Goal: Transaction & Acquisition: Purchase product/service

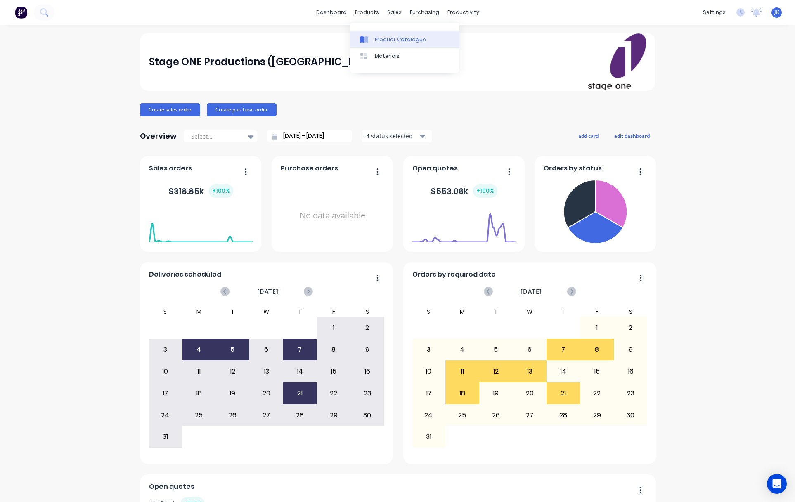
click at [399, 39] on div "Product Catalogue" at bounding box center [400, 39] width 51 height 7
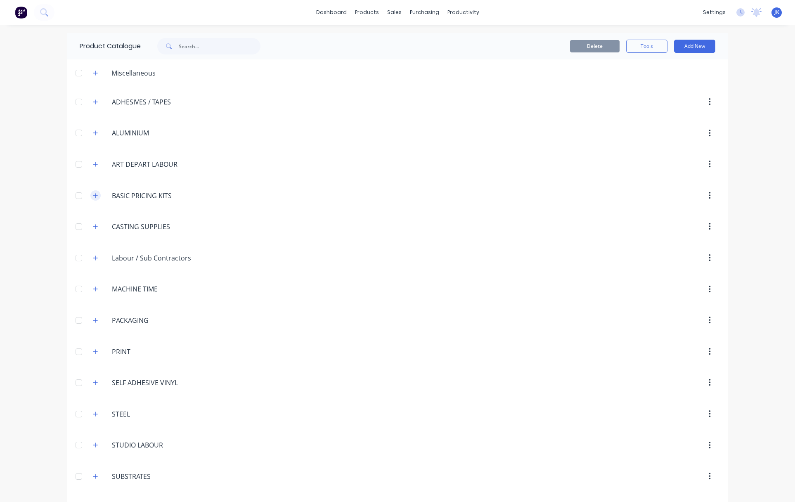
click at [94, 194] on icon "button" at bounding box center [95, 196] width 5 height 6
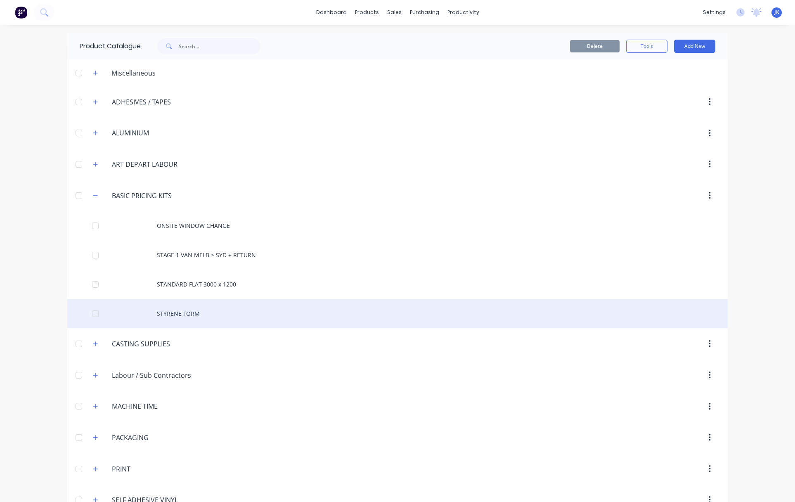
click at [188, 316] on div "STYRENE FORM" at bounding box center [397, 313] width 660 height 29
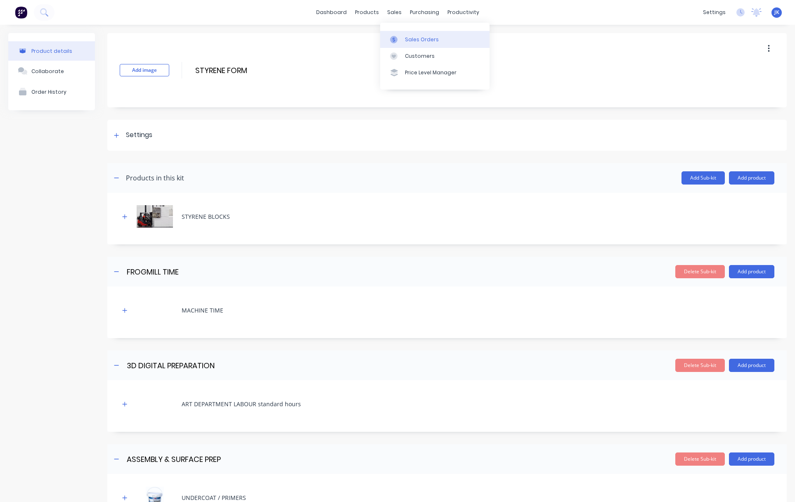
click at [424, 40] on div "Sales Orders" at bounding box center [422, 39] width 34 height 7
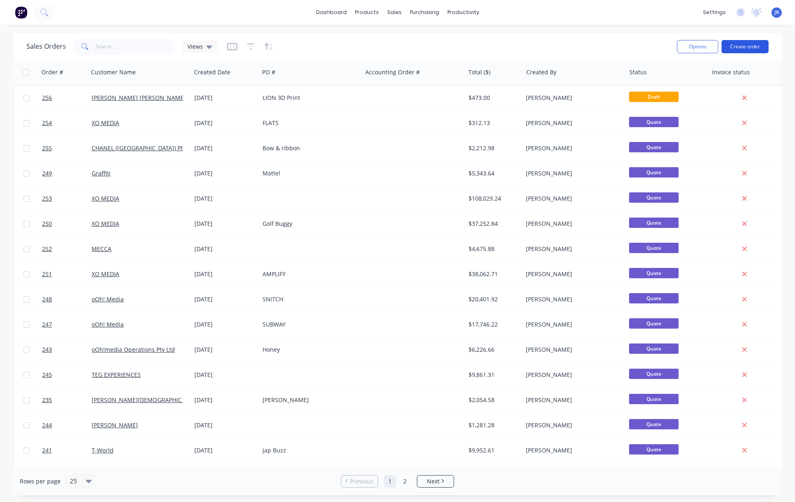
click at [738, 48] on button "Create order" at bounding box center [744, 46] width 47 height 13
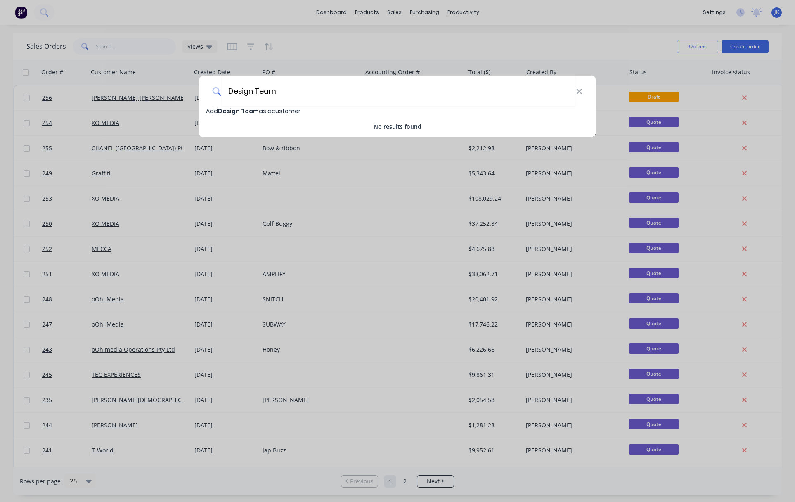
type input "Design Team"
click at [255, 111] on span "Design Team" at bounding box center [238, 111] width 41 height 8
select select "AU"
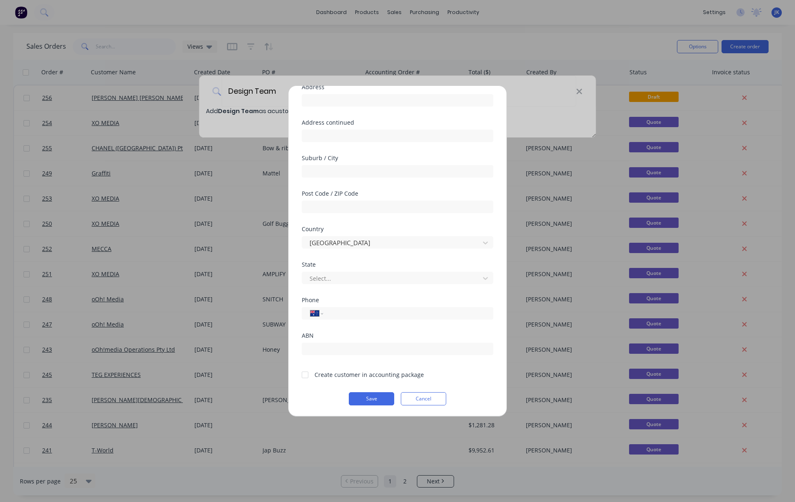
scroll to position [73, 0]
click at [304, 373] on div at bounding box center [305, 374] width 17 height 17
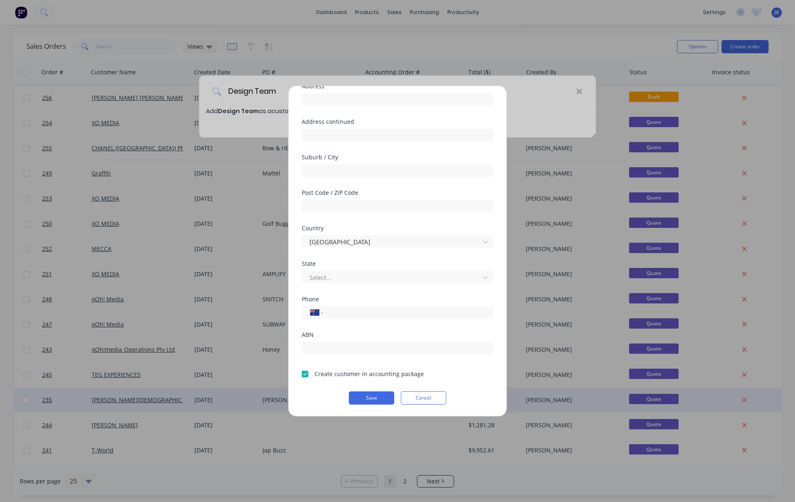
click at [366, 398] on button "Save" at bounding box center [371, 397] width 45 height 13
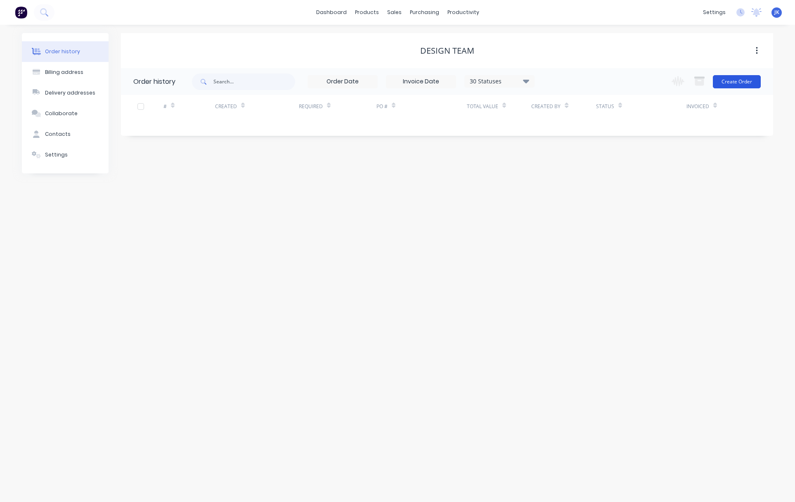
click at [737, 80] on button "Create Order" at bounding box center [737, 81] width 48 height 13
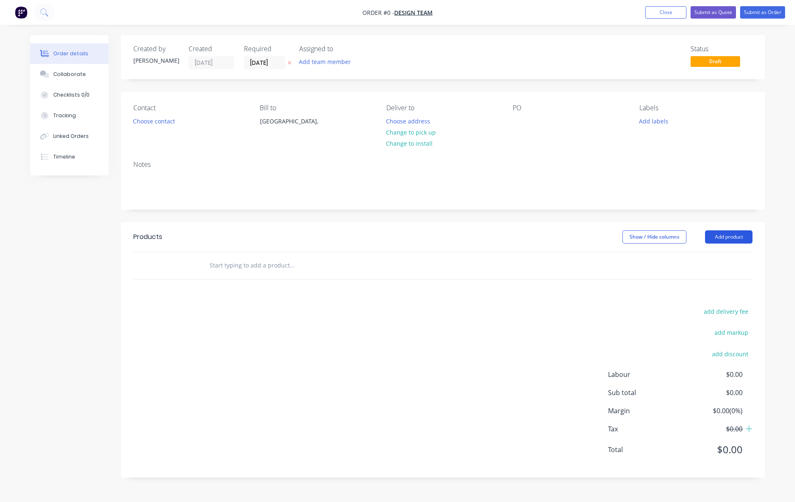
click at [730, 236] on button "Add product" at bounding box center [728, 236] width 47 height 13
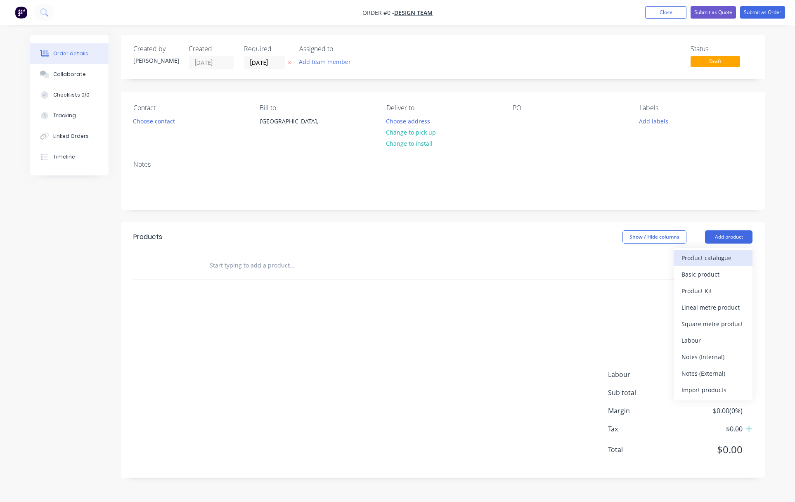
click at [699, 255] on div "Product catalogue" at bounding box center [713, 258] width 64 height 12
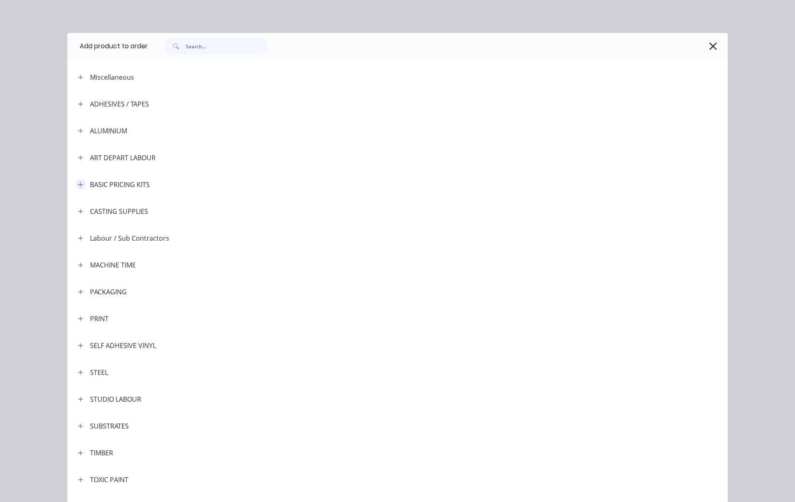
click at [79, 183] on icon "button" at bounding box center [80, 185] width 5 height 6
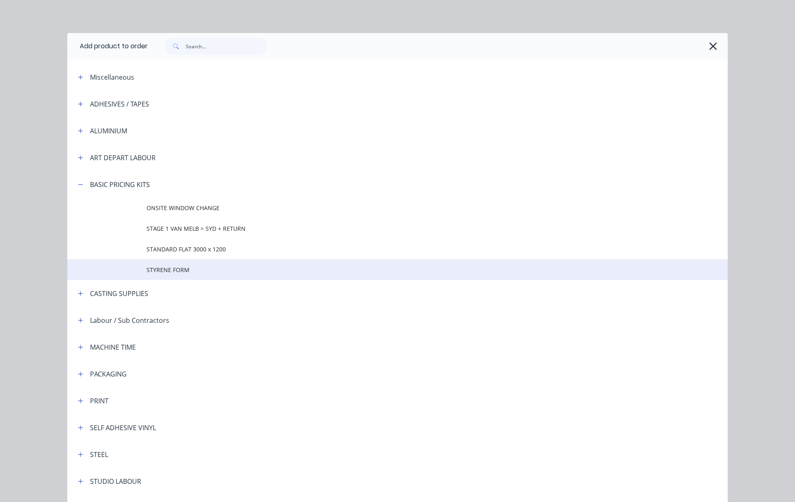
click at [166, 270] on span "STYRENE FORM" at bounding box center [378, 269] width 465 height 9
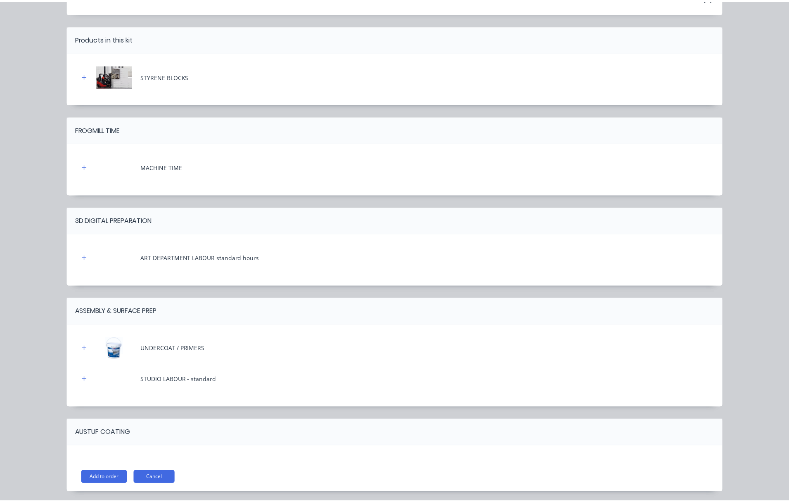
scroll to position [79, 0]
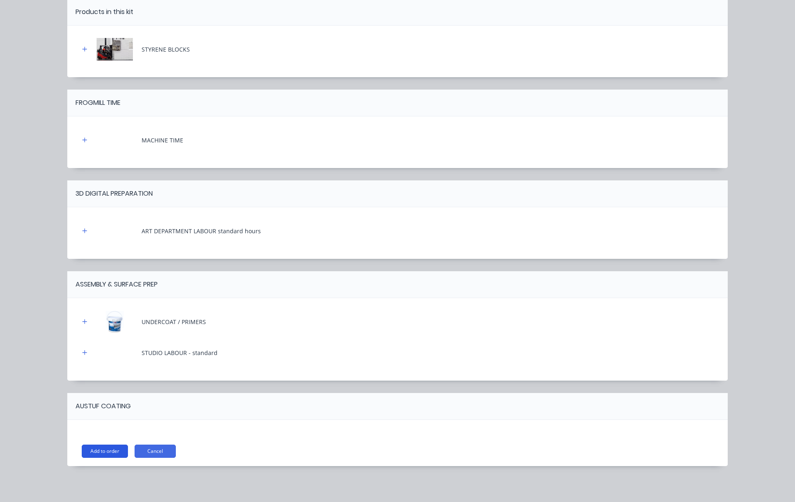
click at [98, 453] on button "Add to order" at bounding box center [105, 450] width 46 height 13
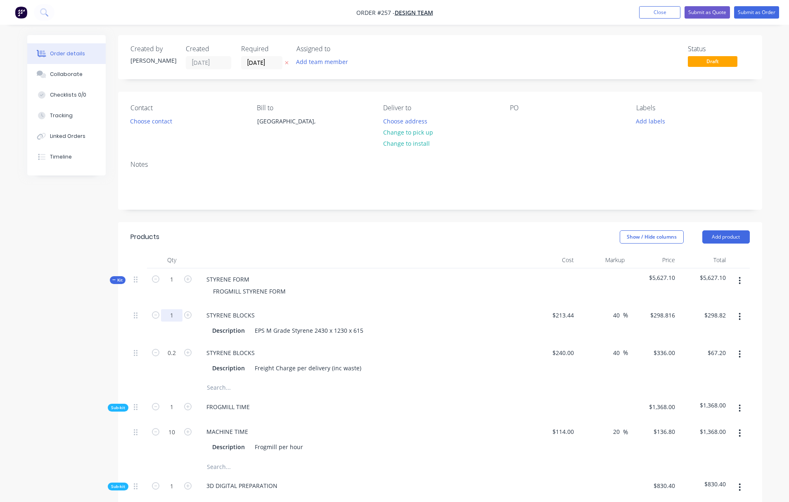
click at [175, 315] on input "1" at bounding box center [171, 315] width 21 height 12
type input "14"
type input "$4,183.42"
click at [358, 295] on div "FROGMILL STYRENE FORM" at bounding box center [362, 291] width 324 height 12
drag, startPoint x: 168, startPoint y: 352, endPoint x: 176, endPoint y: 351, distance: 7.9
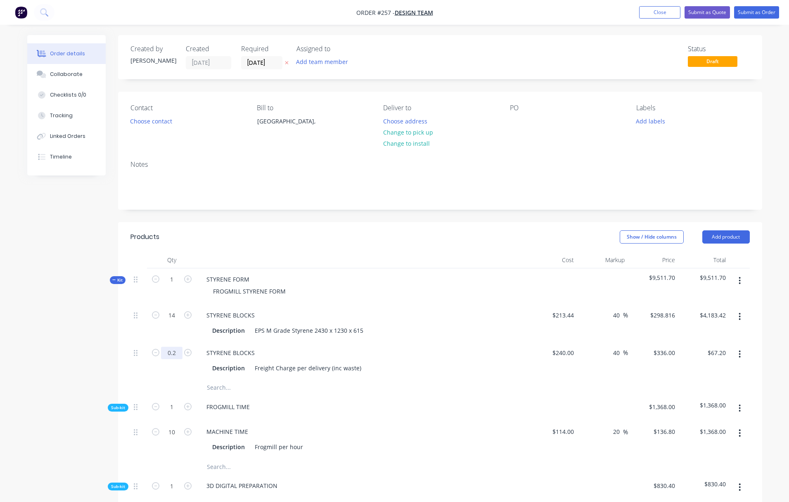
click at [177, 321] on input "0.2" at bounding box center [171, 315] width 21 height 12
type input "2"
type input "$672.00"
click at [501, 397] on div "FROGMILL TIME" at bounding box center [361, 408] width 330 height 25
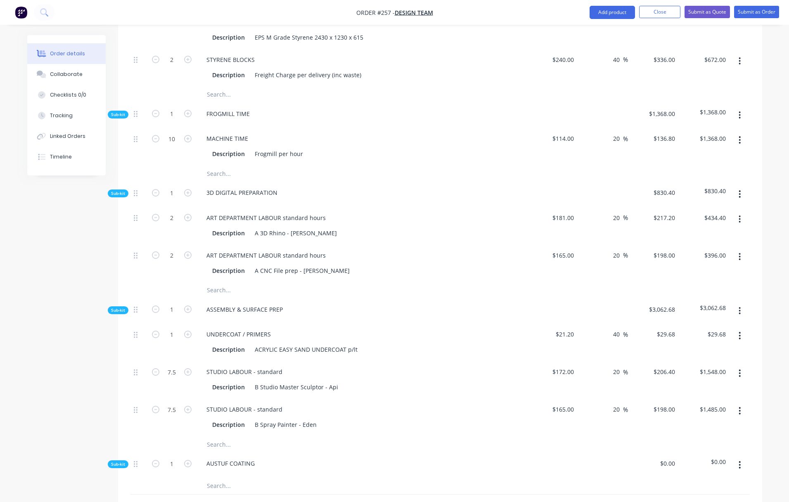
scroll to position [199, 0]
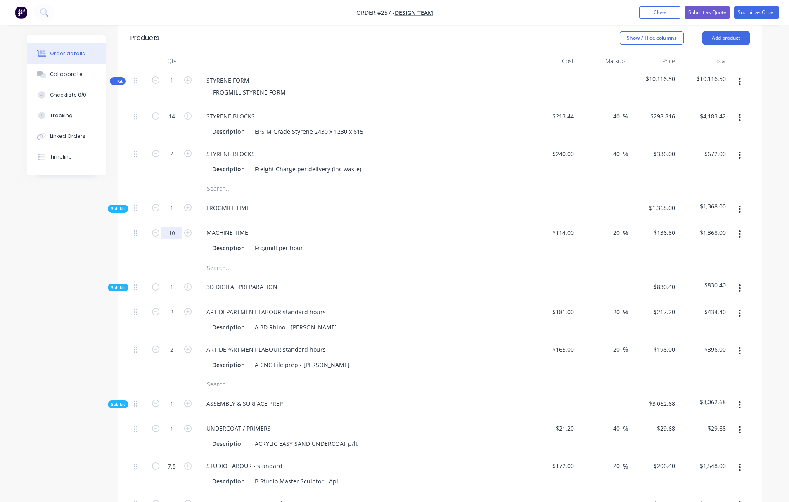
drag, startPoint x: 169, startPoint y: 232, endPoint x: 182, endPoint y: 232, distance: 13.2
click at [182, 232] on form "10" at bounding box center [171, 232] width 43 height 12
type input "40"
type input "$5,472.00"
click at [438, 275] on div at bounding box center [324, 267] width 248 height 17
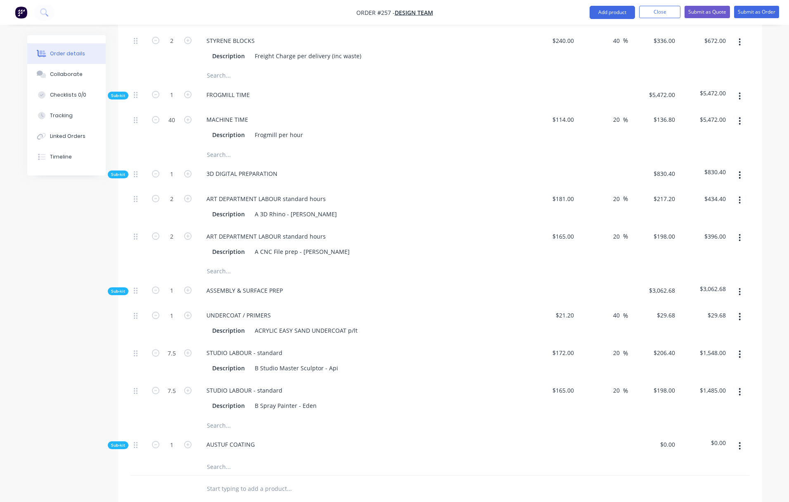
scroll to position [342, 0]
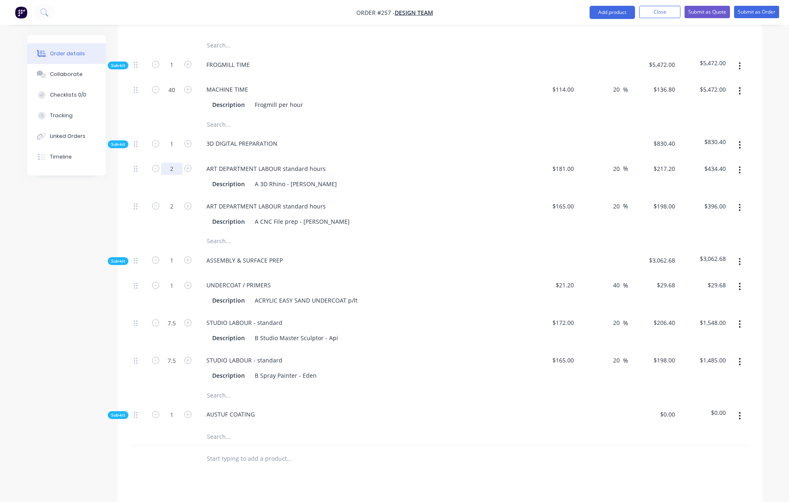
drag, startPoint x: 170, startPoint y: 169, endPoint x: 174, endPoint y: 169, distance: 4.1
click at [174, 96] on input "2" at bounding box center [171, 89] width 21 height 12
type input "8"
type input "$1,737.60"
click at [437, 172] on div "ART DEPARTMENT LABOUR standard hours" at bounding box center [362, 169] width 324 height 12
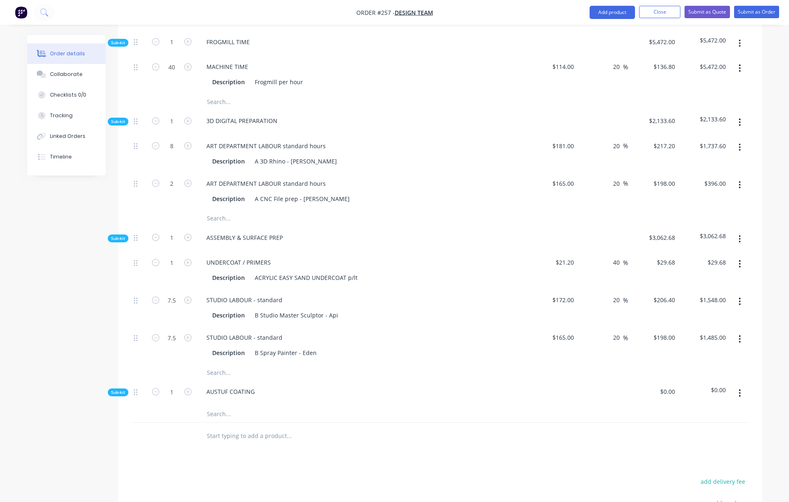
scroll to position [365, 0]
drag, startPoint x: 170, startPoint y: 182, endPoint x: 175, endPoint y: 183, distance: 4.1
click at [175, 73] on input "2" at bounding box center [171, 66] width 21 height 12
type input "8"
type input "$1,584.00"
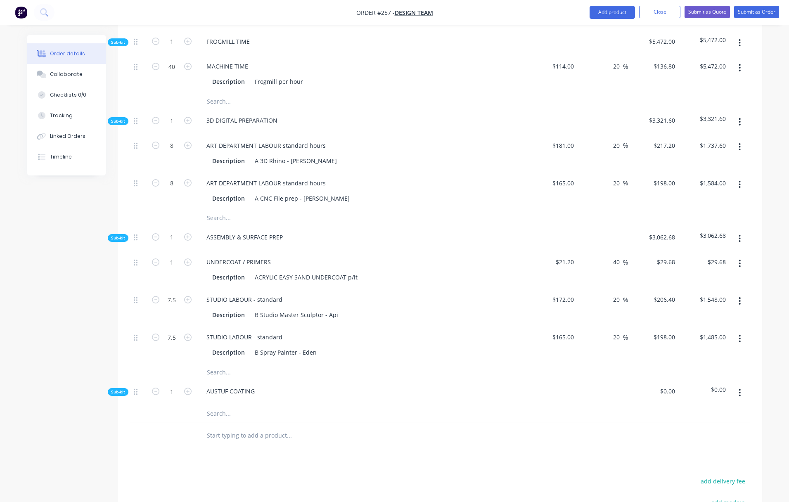
click at [427, 214] on div at bounding box center [324, 218] width 248 height 17
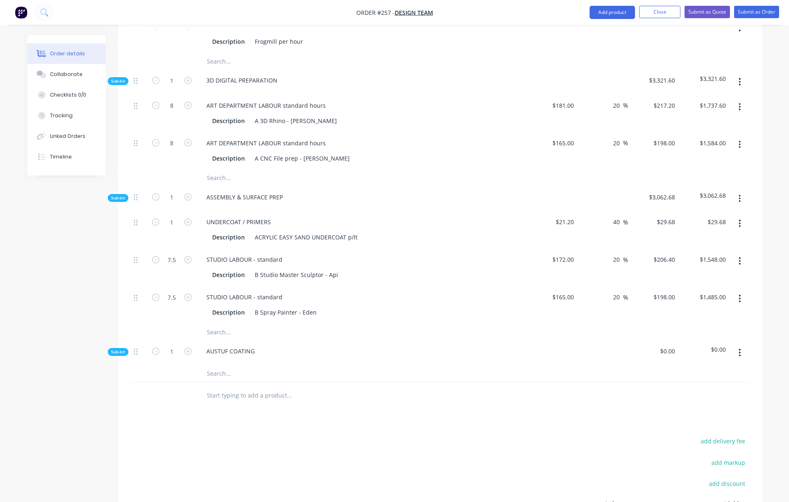
scroll to position [405, 0]
drag, startPoint x: 167, startPoint y: 260, endPoint x: 177, endPoint y: 259, distance: 9.9
click at [177, 33] on input "7.5" at bounding box center [171, 26] width 21 height 12
type input "40"
type input "$8,256.00"
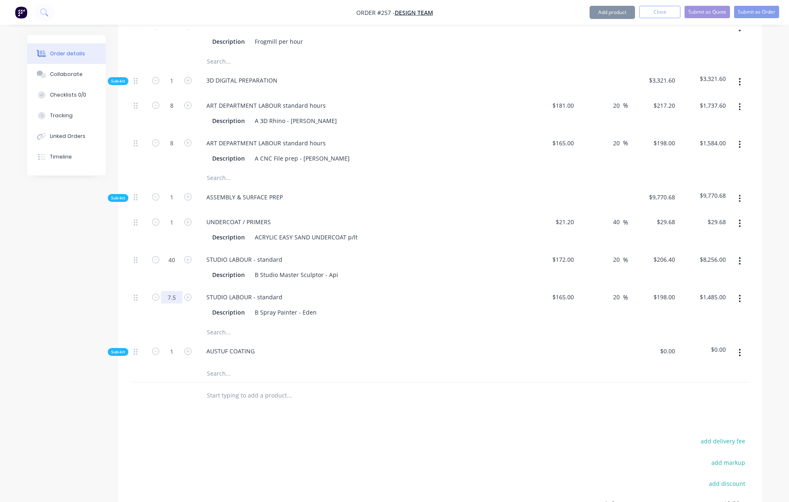
drag, startPoint x: 168, startPoint y: 298, endPoint x: 177, endPoint y: 299, distance: 8.7
click at [177, 33] on input "7.5" at bounding box center [171, 26] width 21 height 12
type input "40"
type input "$7,920.00"
click at [338, 322] on div "STUDIO LABOUR - standard Description B Spray Painter - Eden" at bounding box center [361, 305] width 330 height 38
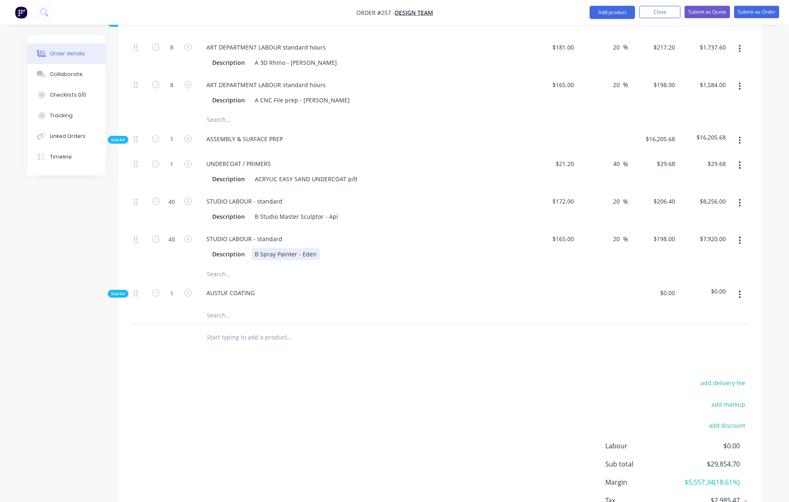
scroll to position [461, 0]
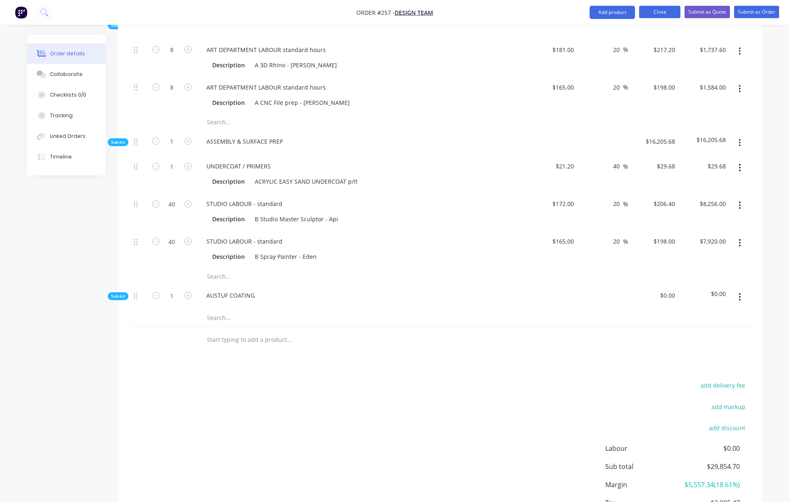
click at [664, 12] on button "Close" at bounding box center [659, 12] width 41 height 12
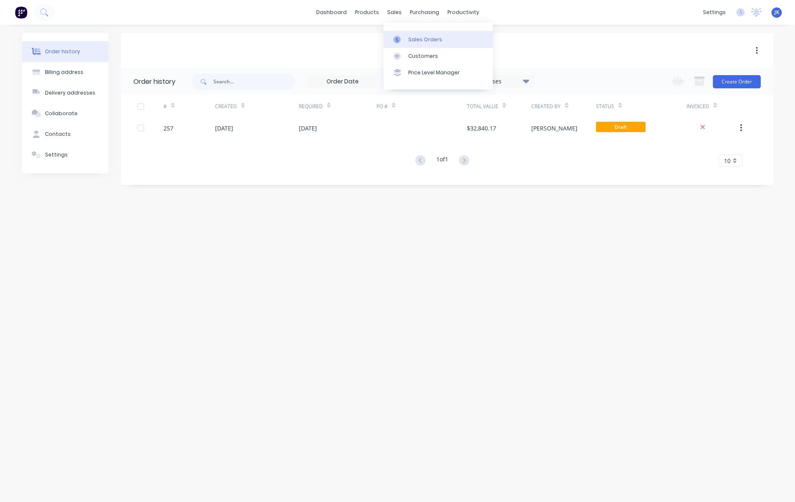
click at [423, 39] on div "Sales Orders" at bounding box center [425, 39] width 34 height 7
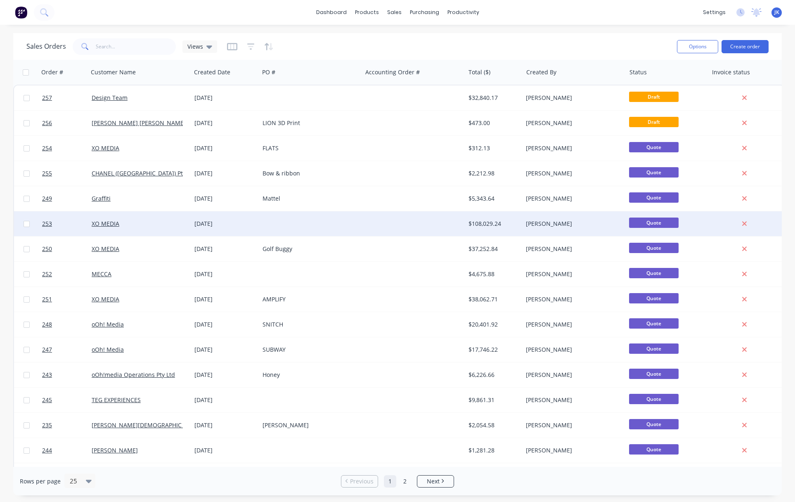
click at [205, 224] on div "[DATE]" at bounding box center [224, 224] width 61 height 8
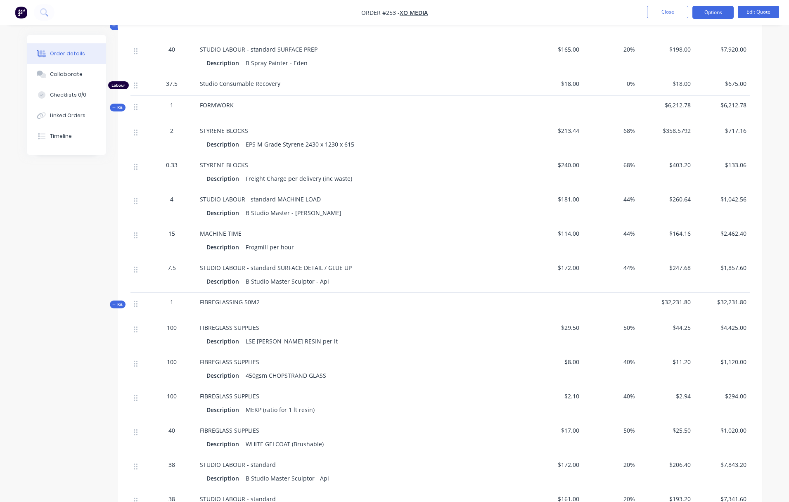
scroll to position [433, 0]
